Goal: Task Accomplishment & Management: Use online tool/utility

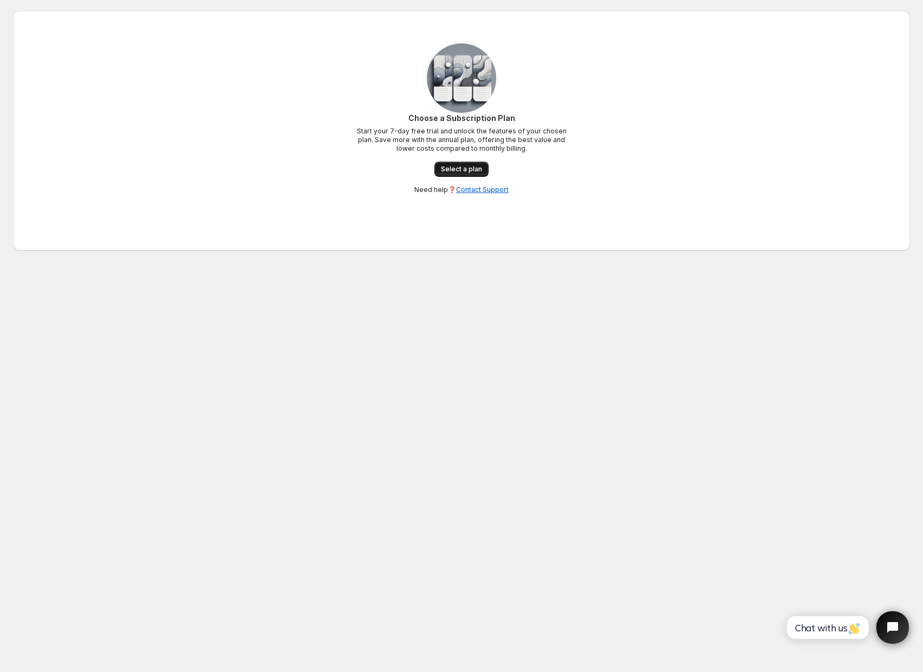
click at [467, 168] on span "Select a plan" at bounding box center [461, 169] width 41 height 9
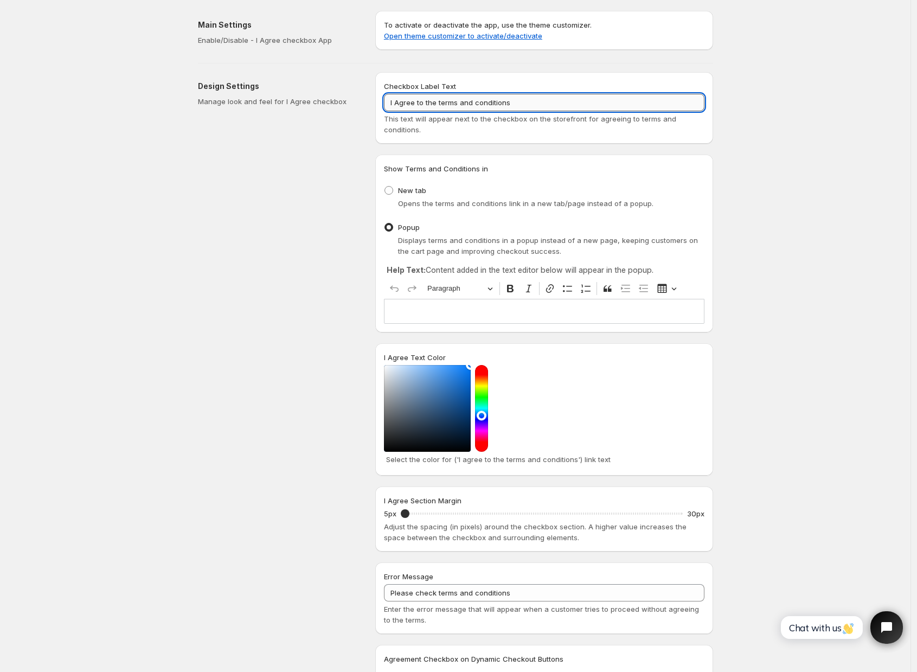
click at [558, 104] on input "I Agree to the terms and conditions" at bounding box center [544, 102] width 321 height 17
paste input "want to add a checkmark question in the bottom of my checkout page that says "I…"
drag, startPoint x: 504, startPoint y: 100, endPoint x: 291, endPoint y: 105, distance: 212.7
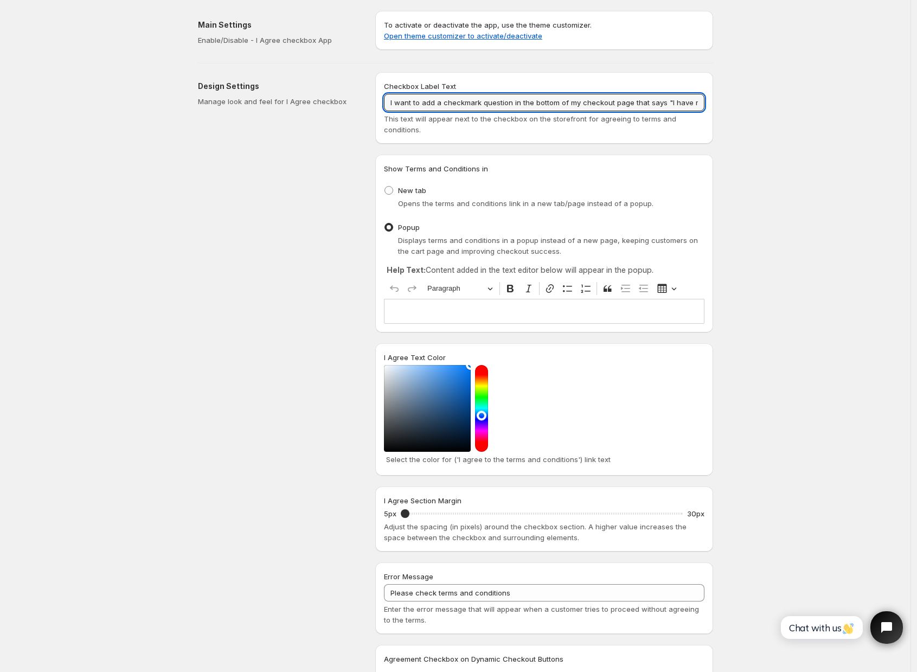
click at [291, 105] on div "Design Settings Manage look and feel for I Agree checkbox Checkbox Label Text I…" at bounding box center [451, 415] width 524 height 705
click at [503, 101] on input "I have read and agree to the website terms and conditions"" at bounding box center [544, 102] width 321 height 17
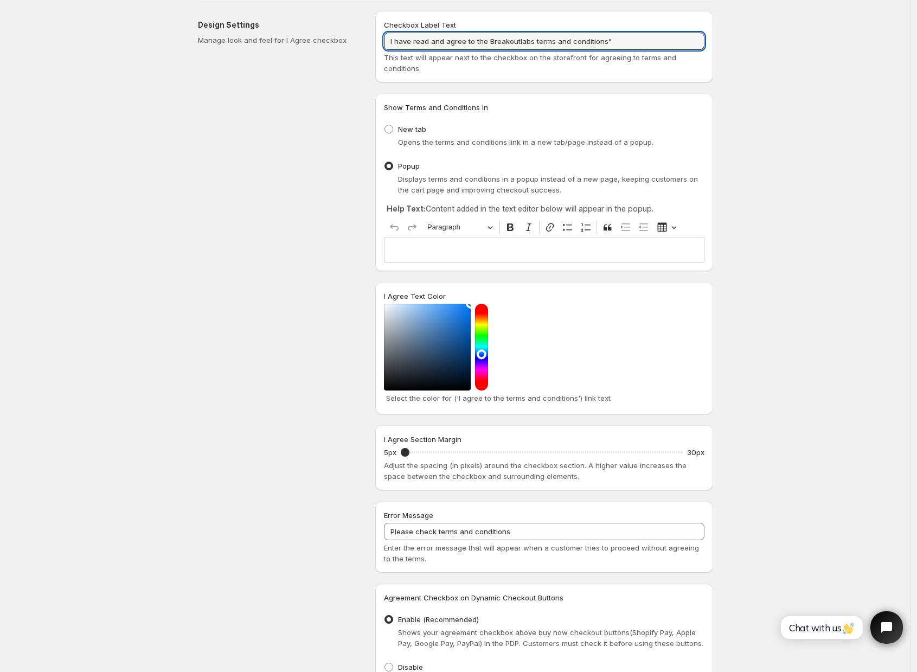
scroll to position [62, 0]
click at [474, 254] on p "Editor editing area: main. Press ⌥0 for help." at bounding box center [544, 249] width 311 height 11
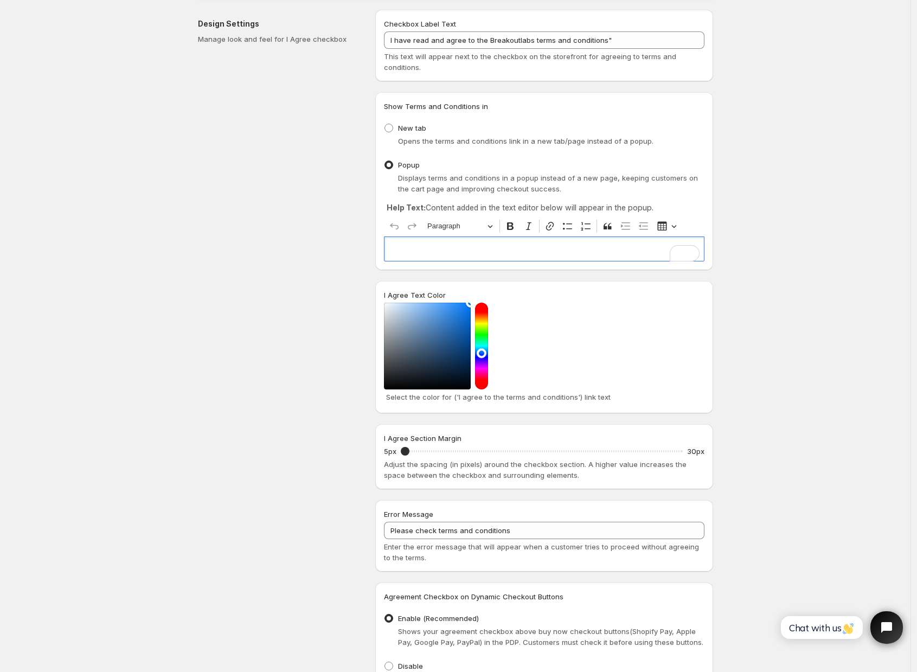
click at [794, 276] on div "Save Discard Main Settings Enable/Disable - I Agree checkbox App To activate or…" at bounding box center [455, 398] width 911 height 921
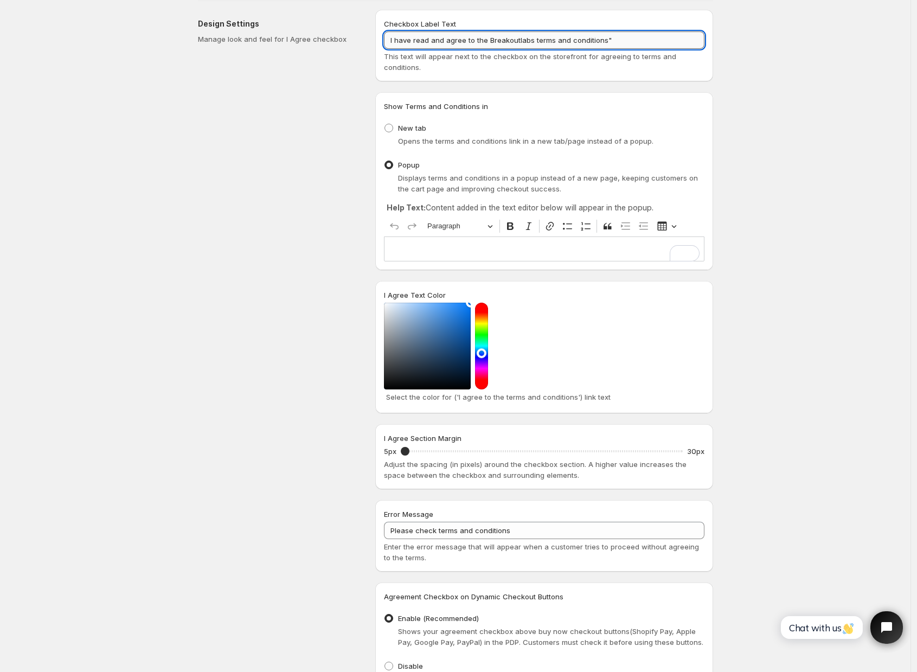
click at [515, 39] on input "I have read and agree to the Breakoutlabs terms and conditions"" at bounding box center [544, 39] width 321 height 17
type input "I have read and agree to the terms and conditions""
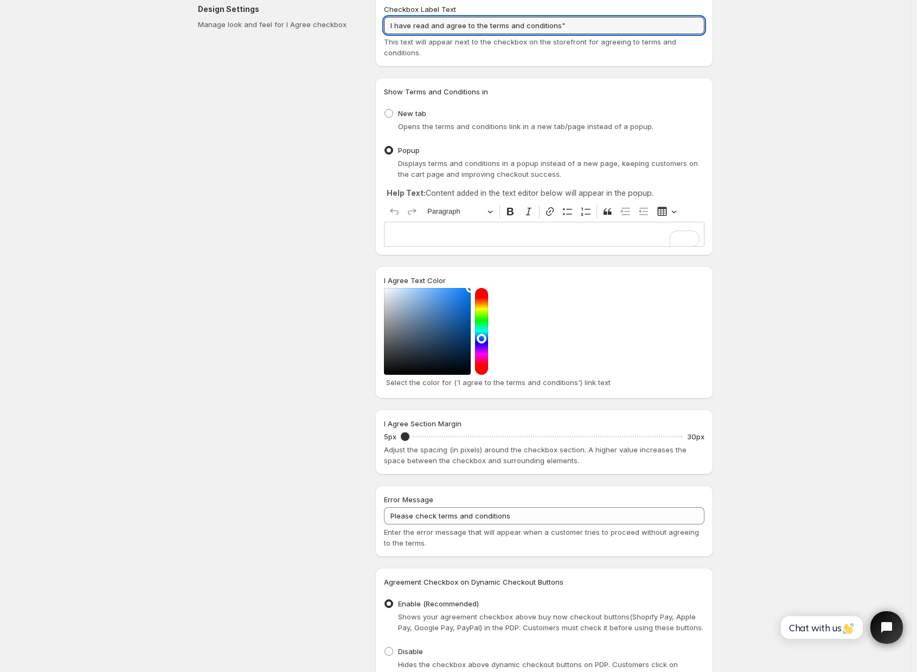
scroll to position [0, 0]
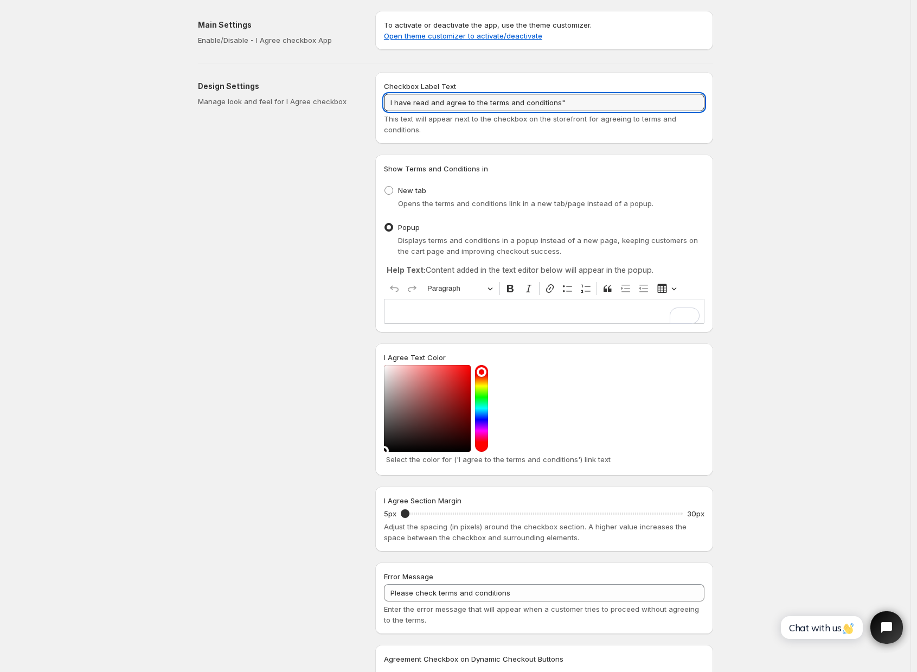
drag, startPoint x: 456, startPoint y: 416, endPoint x: 380, endPoint y: 451, distance: 84.2
click at [380, 451] on div "I Agree Text Color Select the color for ('I agree to the terms and conditions')…" at bounding box center [544, 409] width 338 height 132
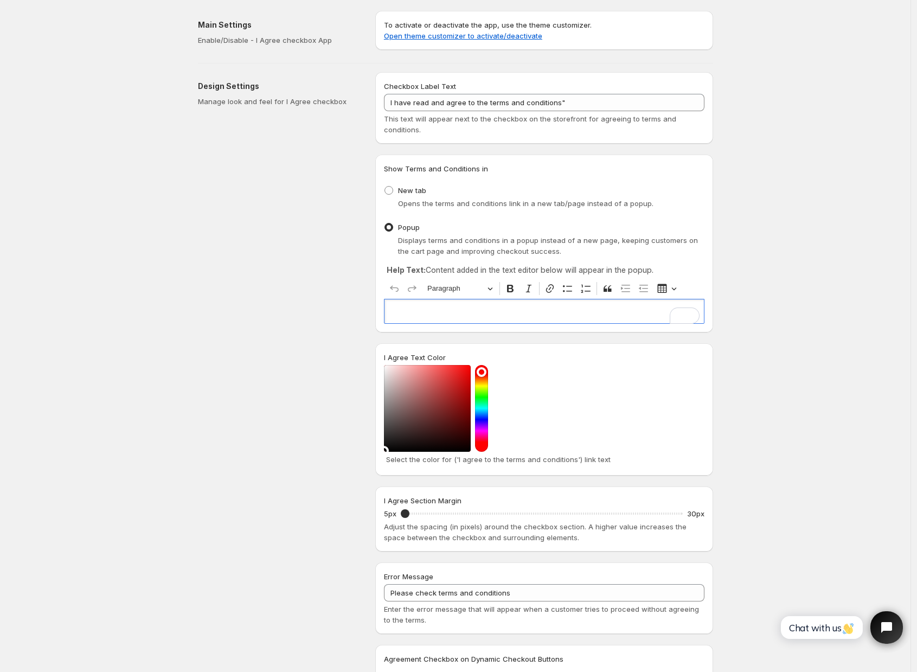
click at [509, 316] on p "Editor editing area: main. Press ⌥0 for help." at bounding box center [544, 311] width 311 height 11
click at [785, 316] on div "Save Discard Main Settings Enable/Disable - I Agree checkbox App To activate or…" at bounding box center [455, 460] width 911 height 921
click at [640, 314] on p "Editor editing area: main. Press ⌥0 for help." at bounding box center [544, 311] width 311 height 11
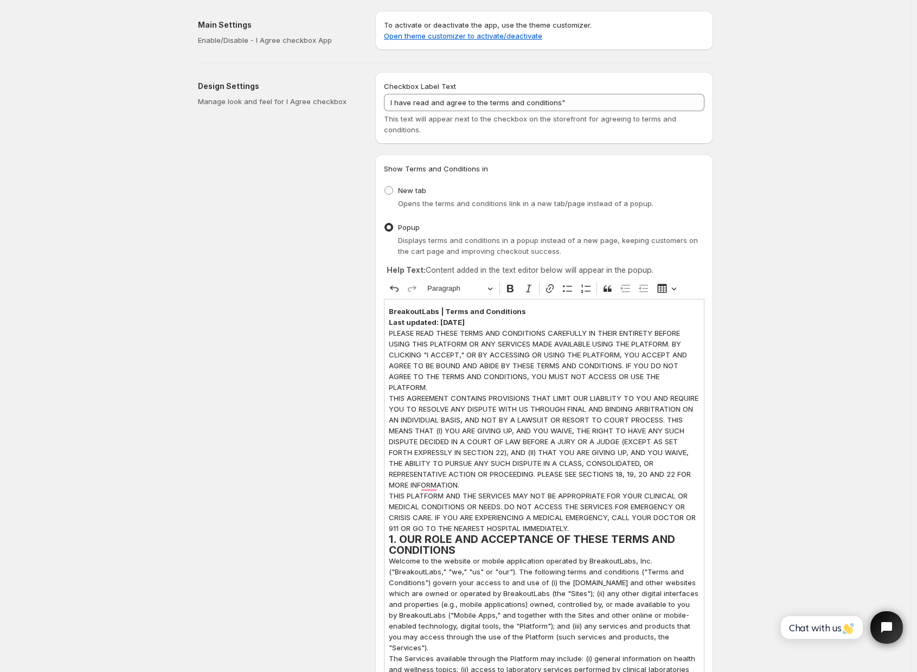
click at [521, 41] on p "To activate or deactivate the app, use the theme customizer. Open theme customi…" at bounding box center [544, 31] width 321 height 22
click at [521, 39] on link "Open theme customizer to activate/deactivate" at bounding box center [463, 35] width 158 height 9
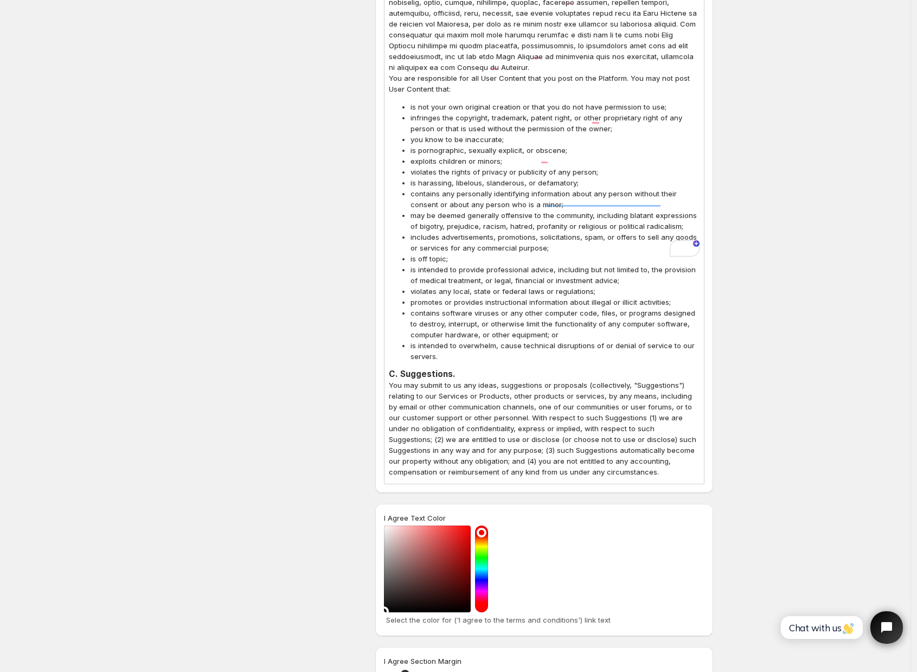
scroll to position [8328, 0]
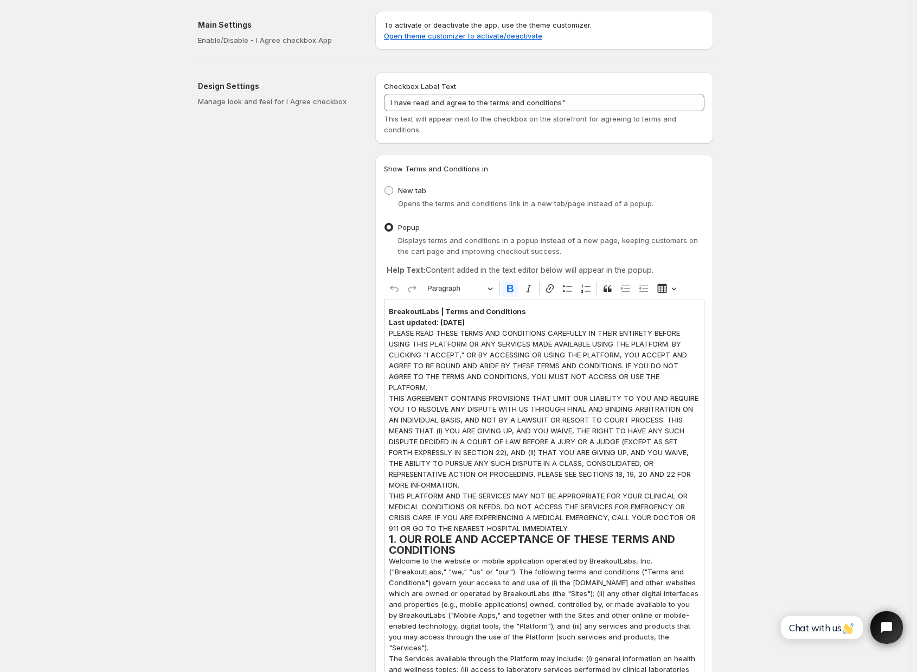
click at [242, 34] on div "Main Settings Enable/Disable - I Agree checkbox App" at bounding box center [278, 33] width 160 height 26
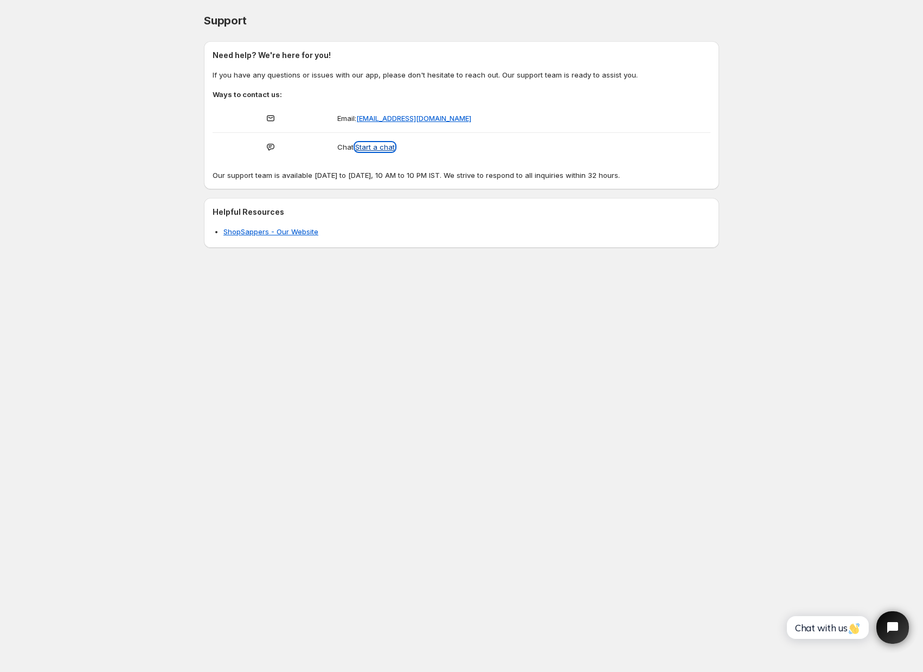
click at [366, 150] on button "Start a chat" at bounding box center [375, 147] width 40 height 9
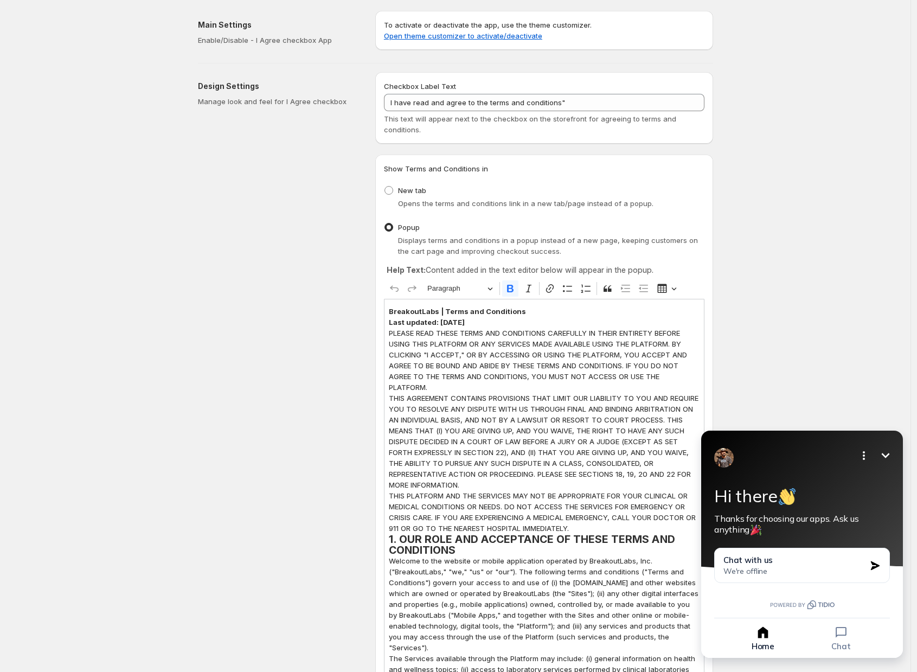
click at [505, 34] on link "Open theme customizer to activate/deactivate" at bounding box center [463, 35] width 158 height 9
